Goal: Task Accomplishment & Management: Complete application form

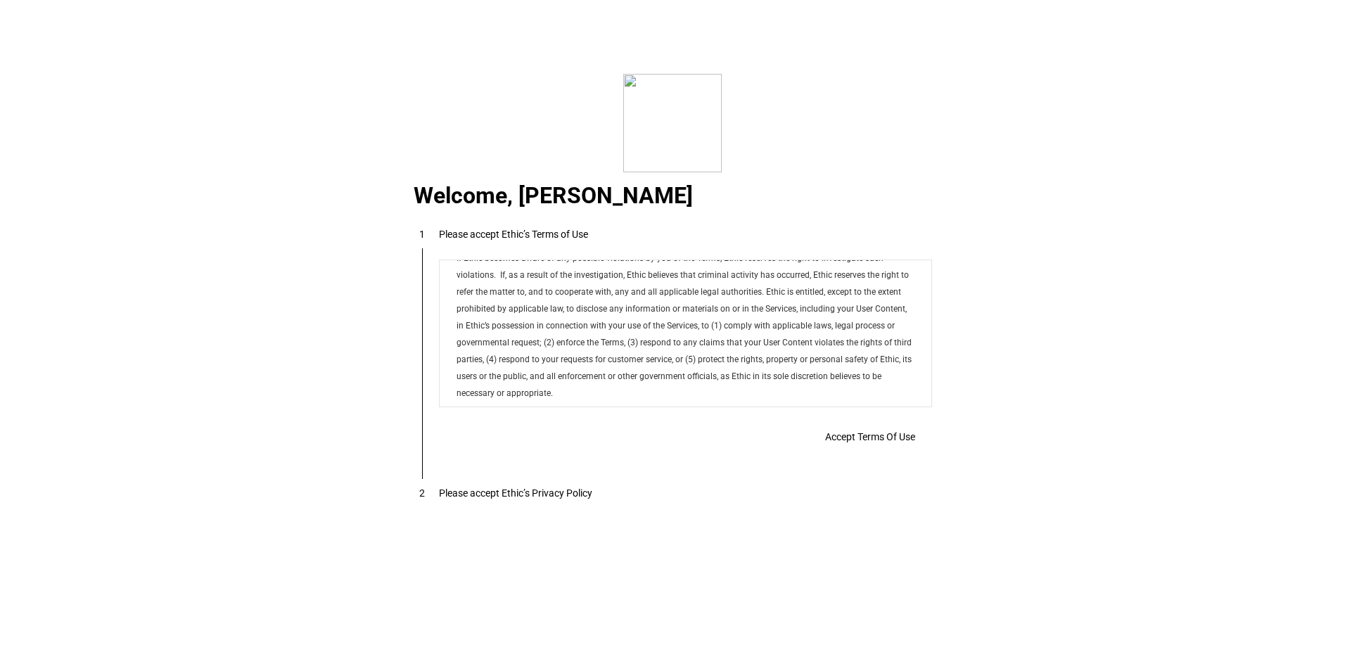
scroll to position [11395, 0]
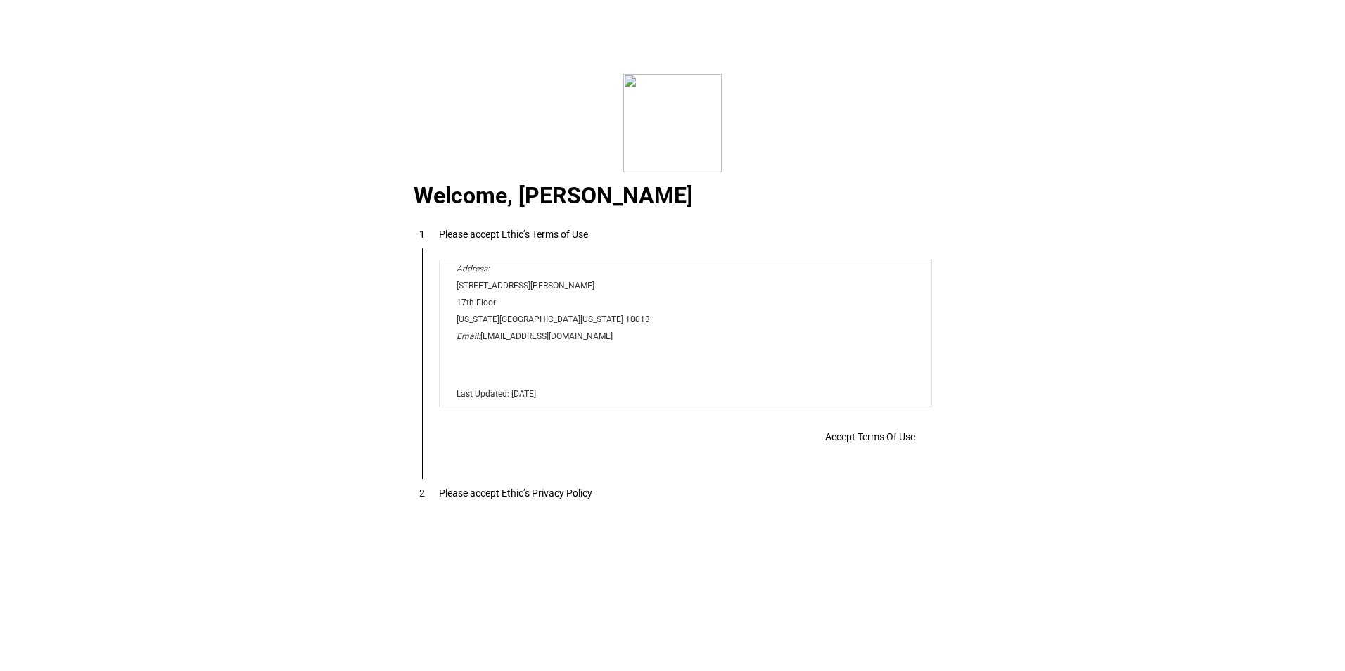
drag, startPoint x: 922, startPoint y: 306, endPoint x: 1363, endPoint y: 681, distance: 578.5
click at [865, 443] on span "Accept Terms Of Use" at bounding box center [870, 436] width 90 height 11
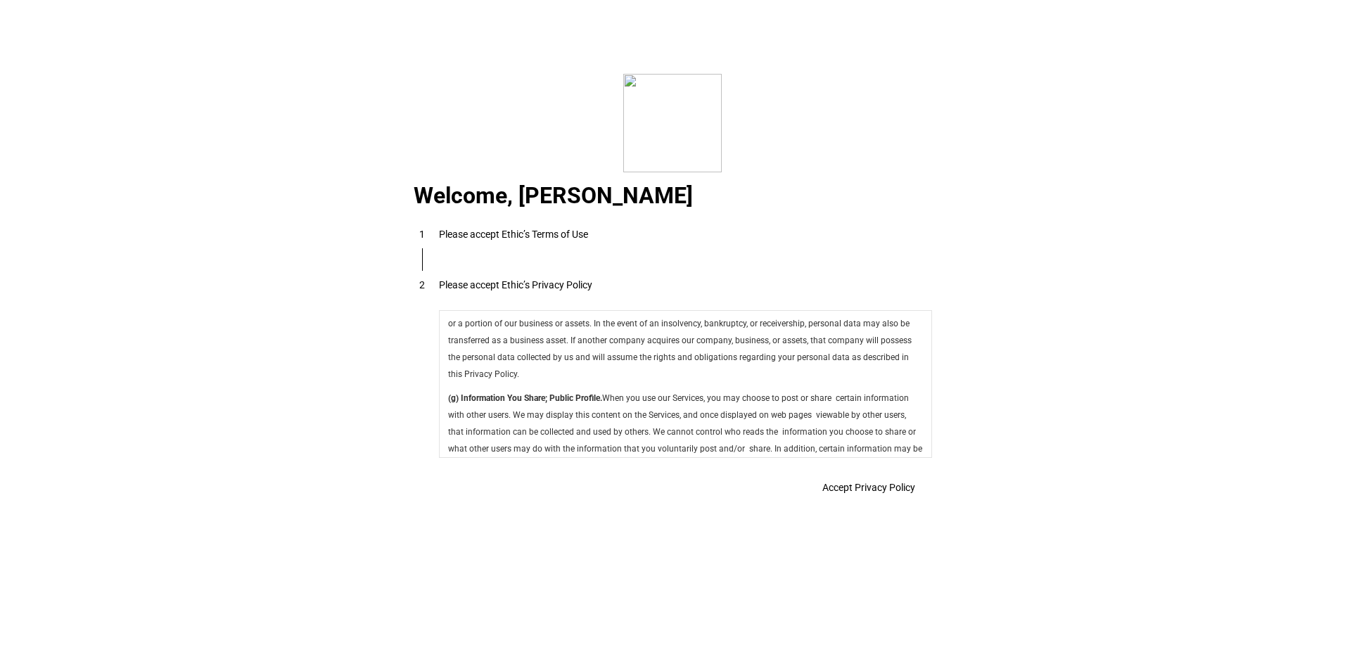
scroll to position [5008, 0]
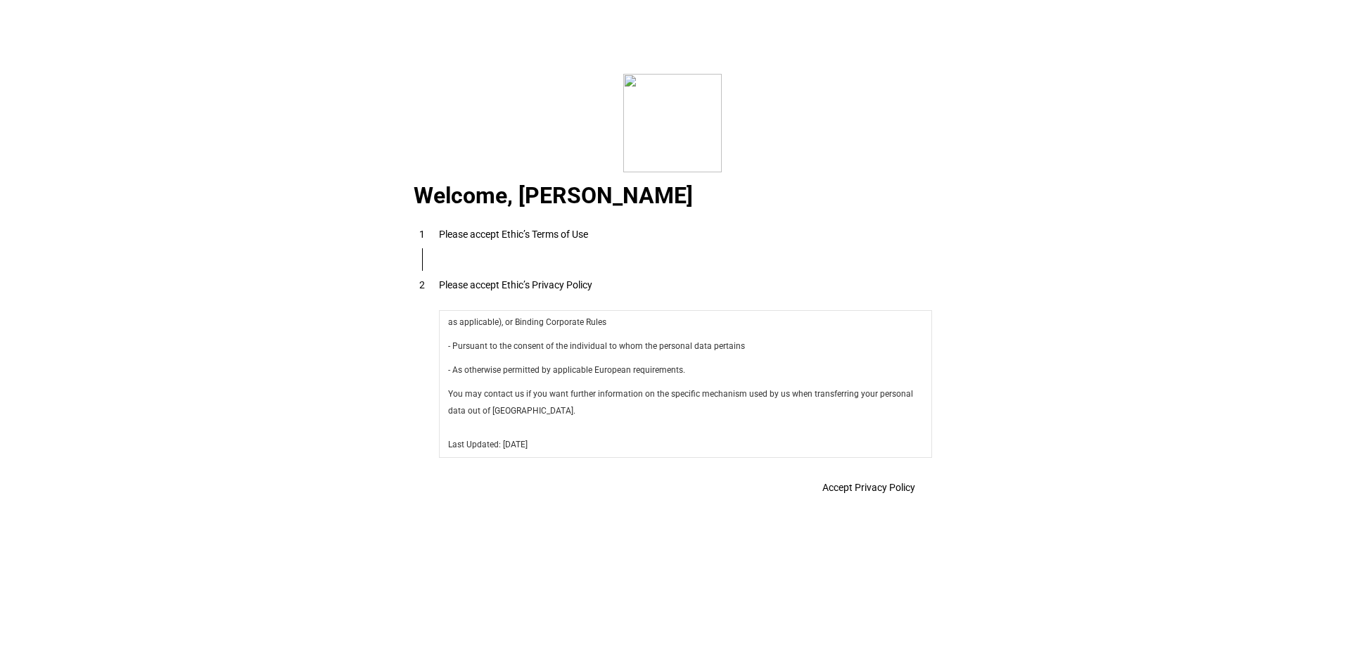
drag, startPoint x: 927, startPoint y: 331, endPoint x: 1376, endPoint y: 778, distance: 632.9
click at [875, 490] on span "Accept Privacy Policy" at bounding box center [869, 487] width 93 height 11
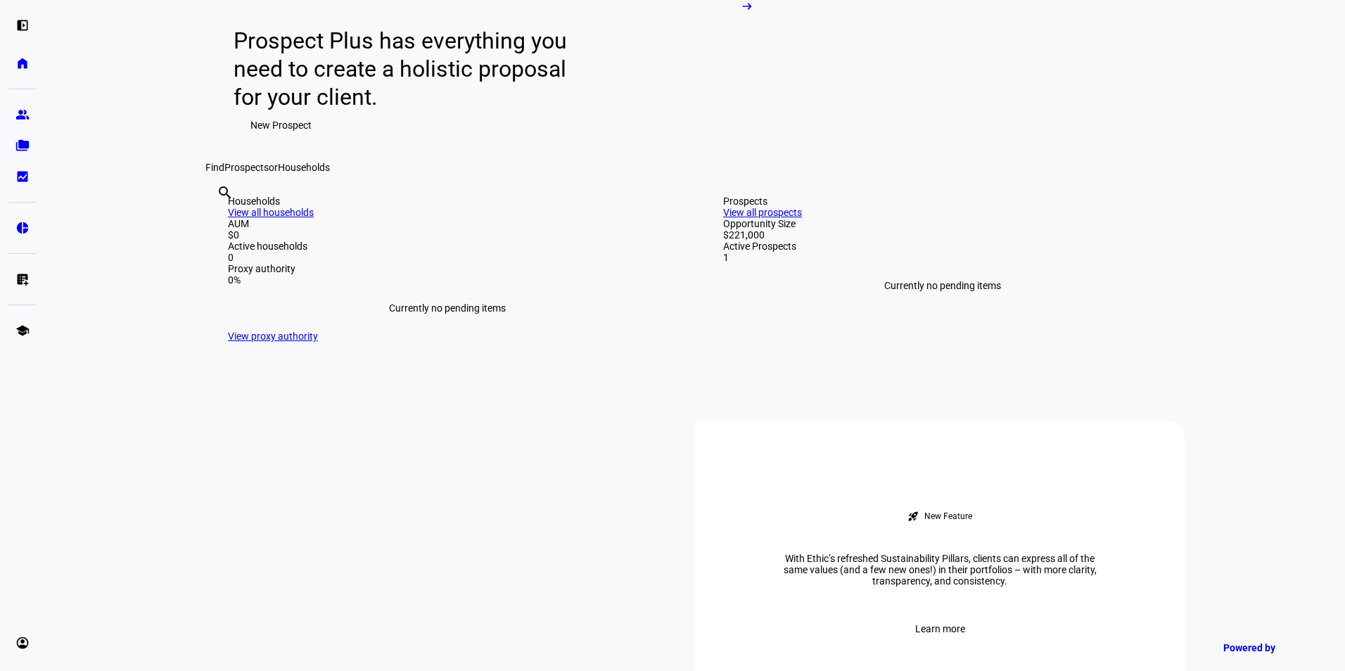
scroll to position [0, 0]
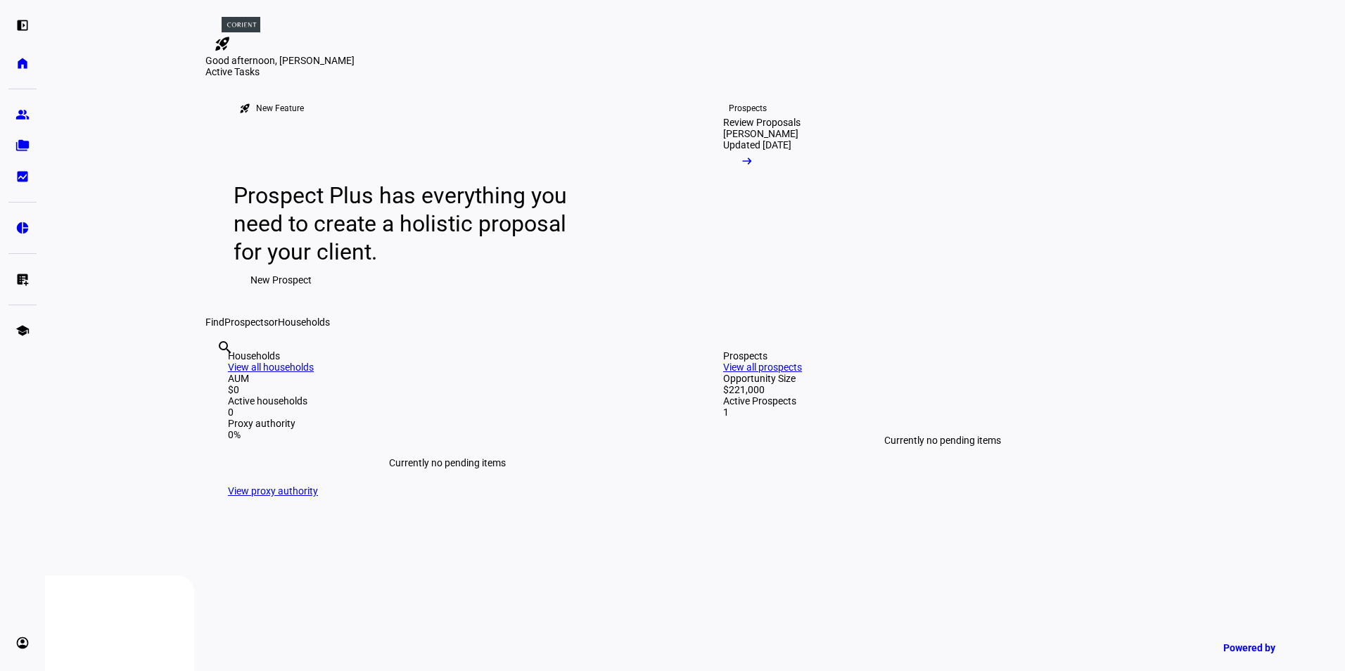
click at [279, 294] on span "New Prospect" at bounding box center [280, 280] width 61 height 28
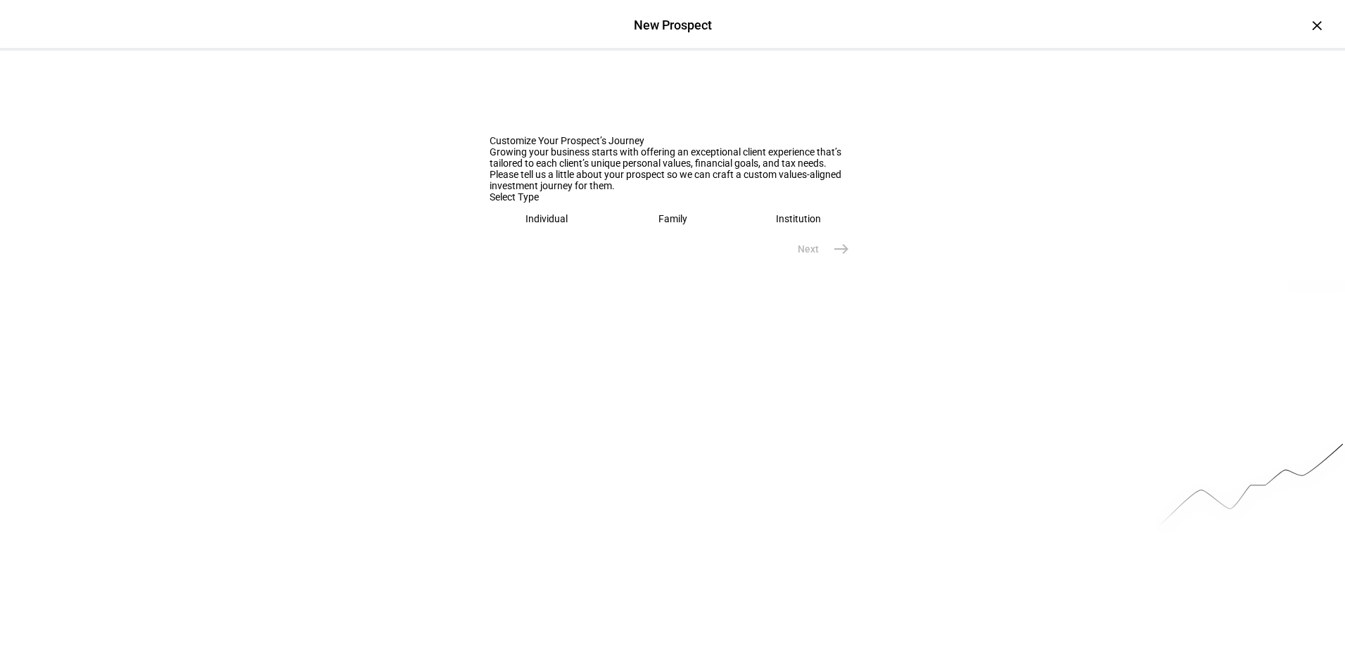
click at [528, 224] on div "Individual" at bounding box center [547, 218] width 42 height 11
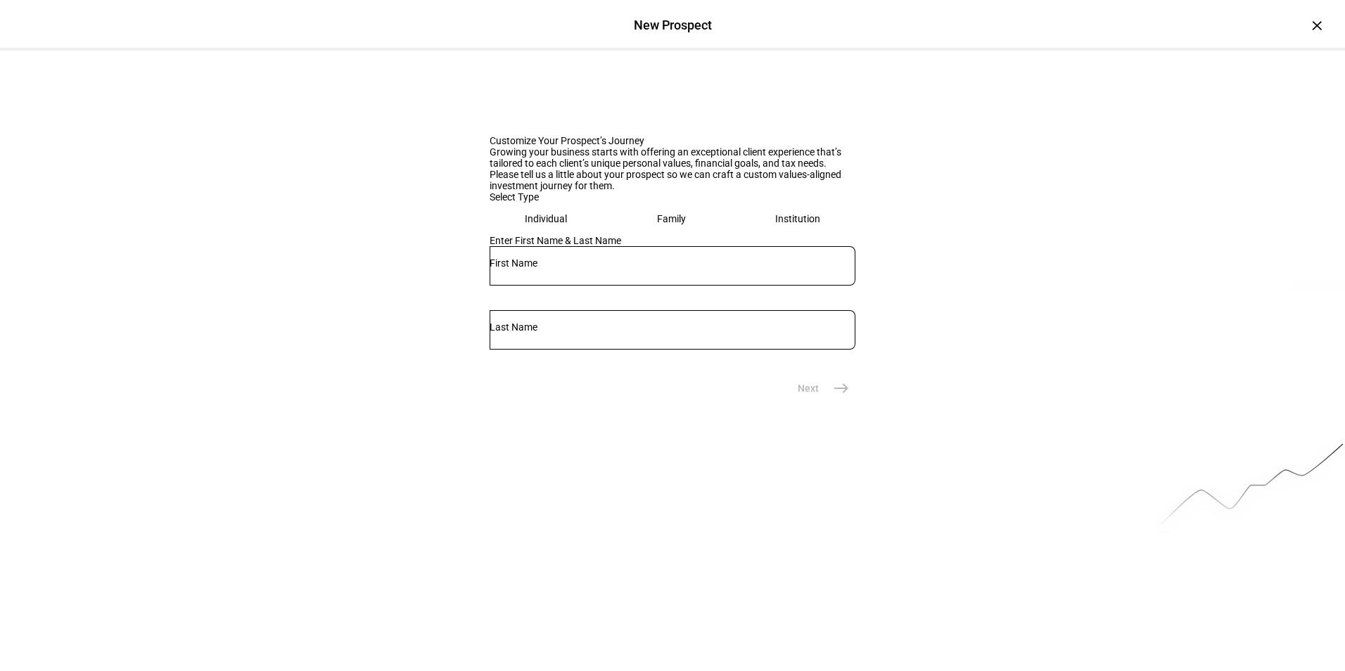
click at [539, 269] on input "text" at bounding box center [673, 263] width 366 height 11
type input "[PERSON_NAME]"
click at [844, 397] on mat-icon "east" at bounding box center [841, 388] width 17 height 17
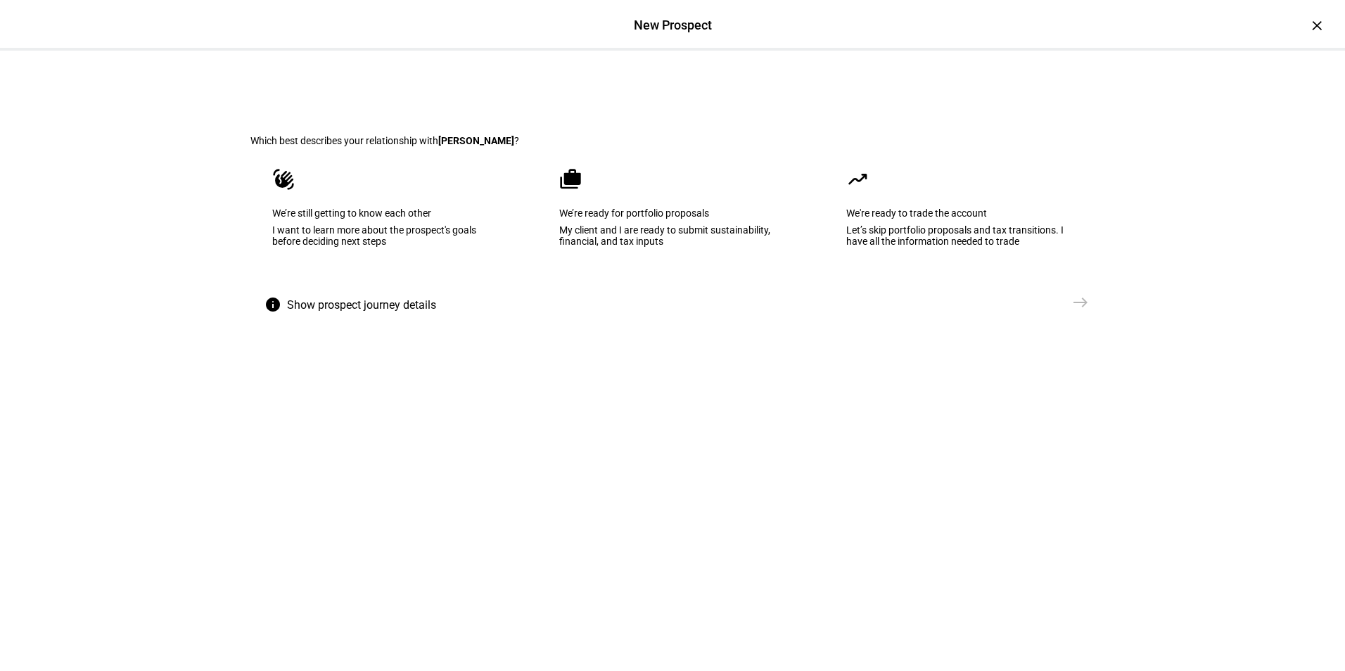
click at [675, 246] on eth-mega-radio-button "cases We’re ready for portfolio proposals My client and I are ready to submit s…" at bounding box center [673, 217] width 270 height 142
click at [1074, 311] on mat-icon "east" at bounding box center [1080, 302] width 17 height 17
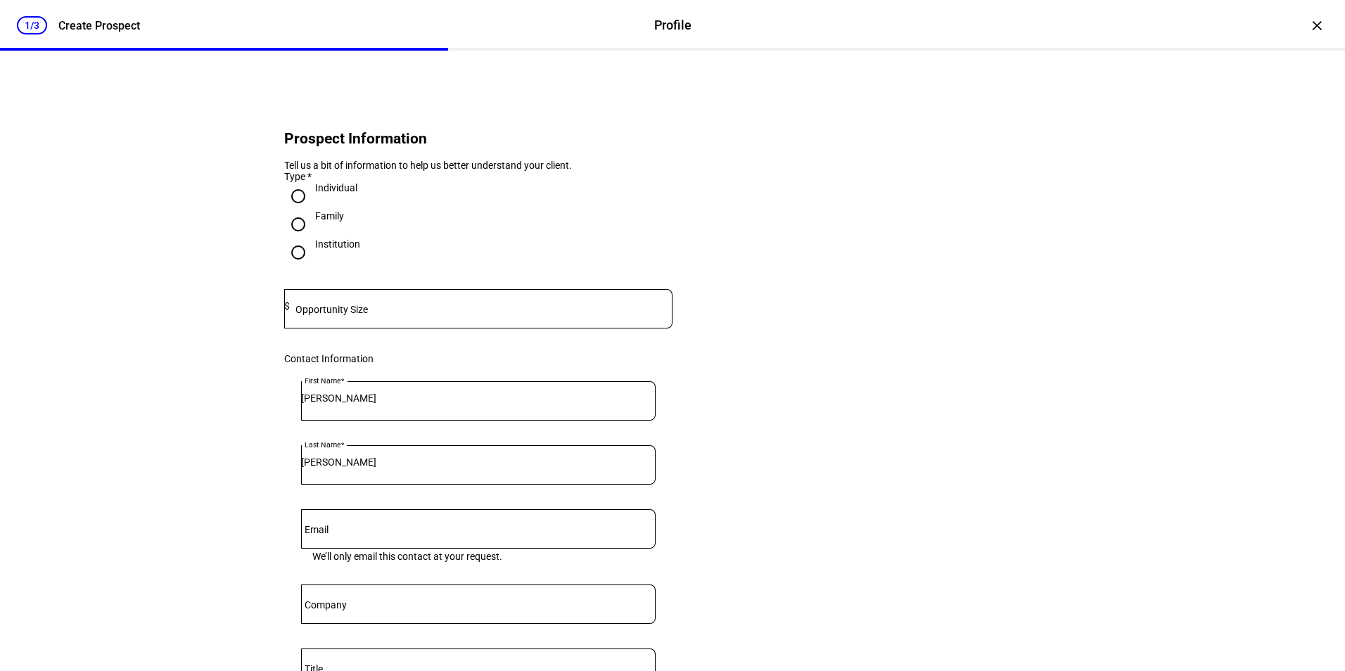
click at [383, 312] on input at bounding box center [481, 305] width 383 height 11
type input "177,000"
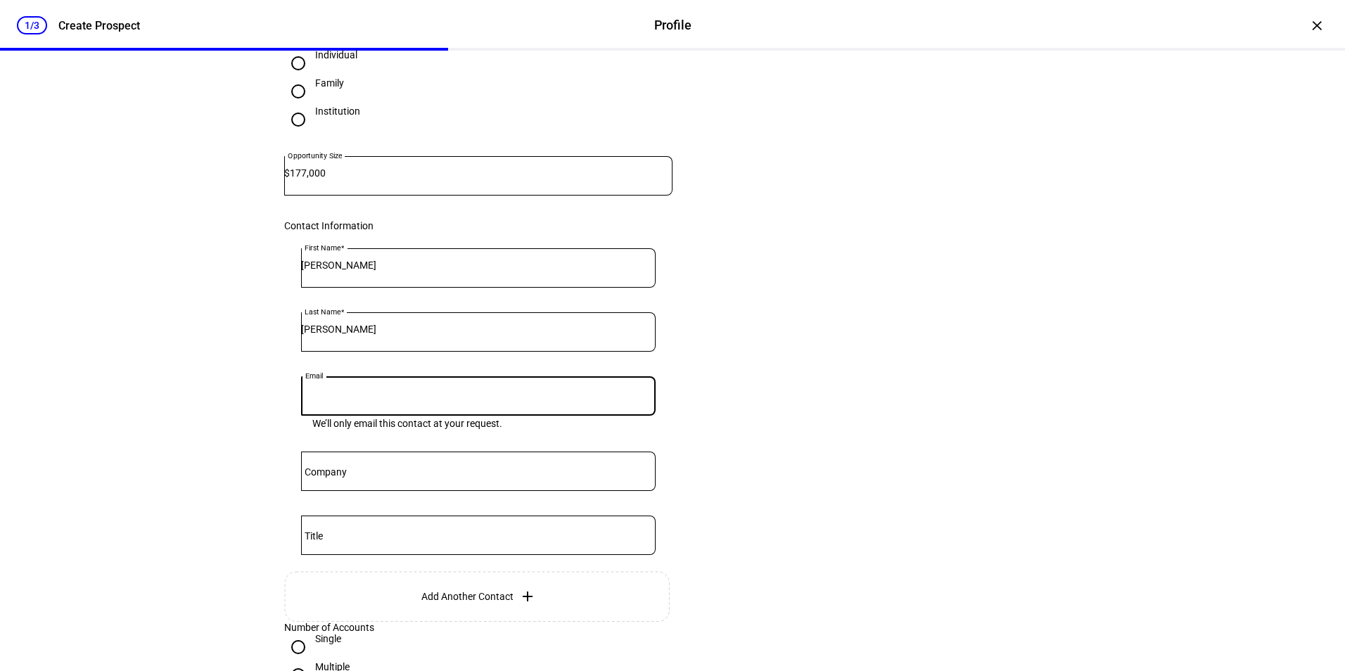
scroll to position [141, 0]
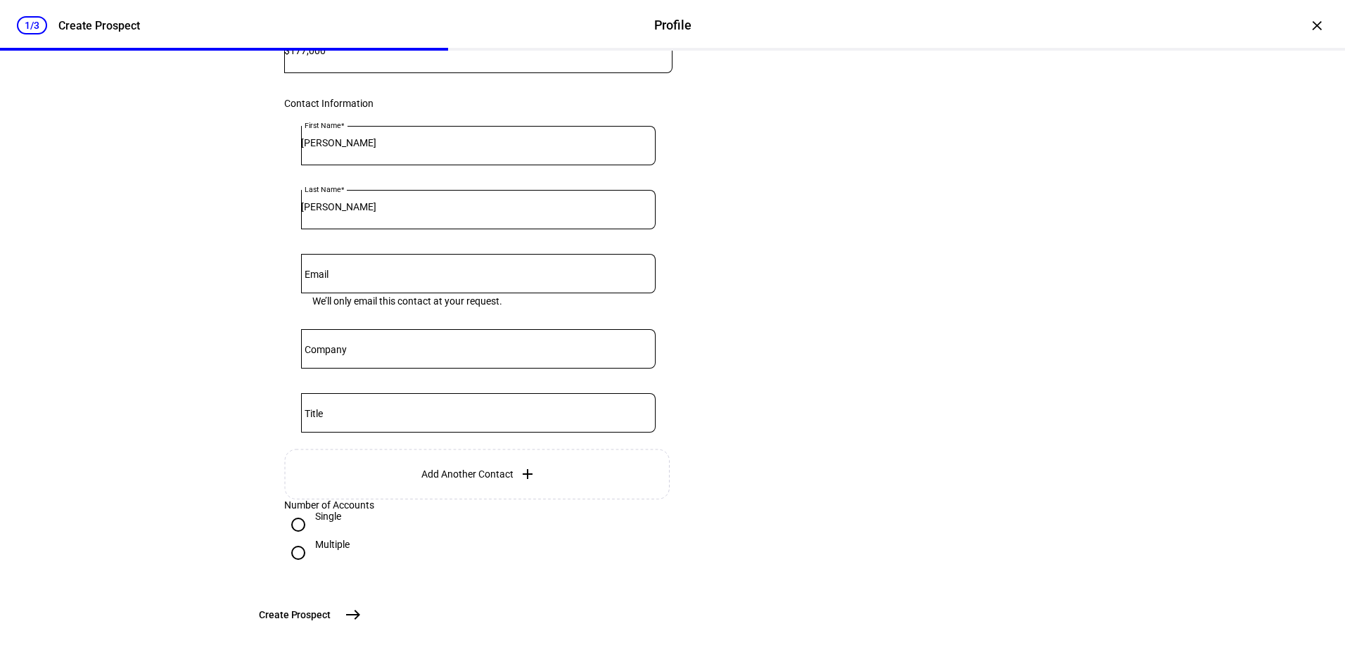
click at [331, 620] on span "Create Prospect" at bounding box center [295, 615] width 72 height 14
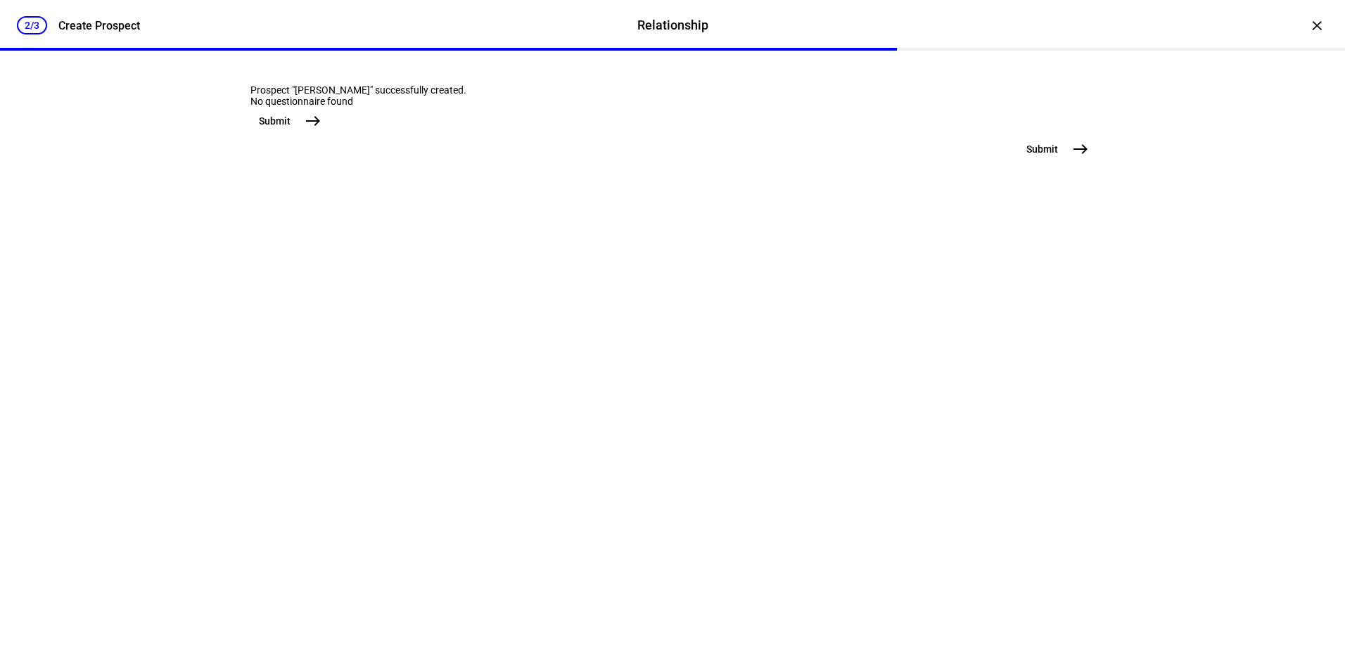
scroll to position [0, 0]
click at [1073, 158] on mat-icon "east" at bounding box center [1080, 149] width 17 height 17
